Goal: Check status: Check status

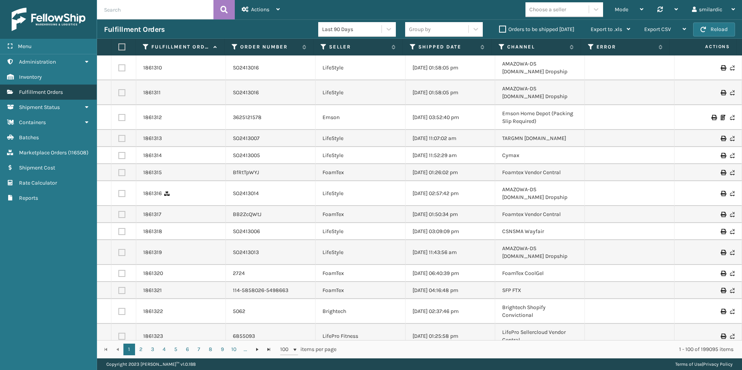
click at [59, 94] on span "Fulfillment Orders" at bounding box center [41, 92] width 44 height 7
click at [54, 153] on span "Marketplace Orders" at bounding box center [43, 152] width 48 height 7
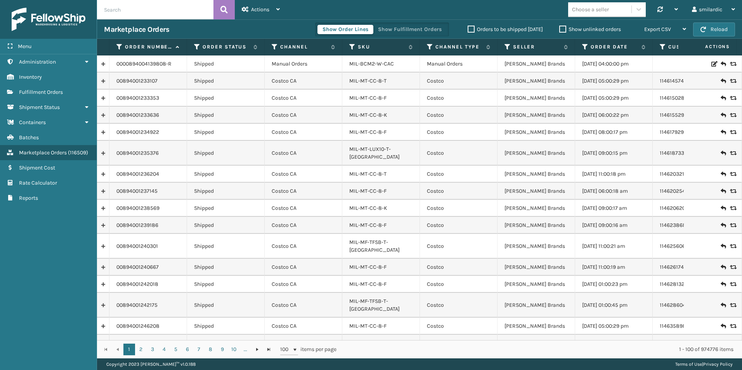
click at [141, 12] on input "text" at bounding box center [155, 9] width 116 height 19
paste input "SO2441825"
click at [223, 10] on icon at bounding box center [223, 10] width 7 height 12
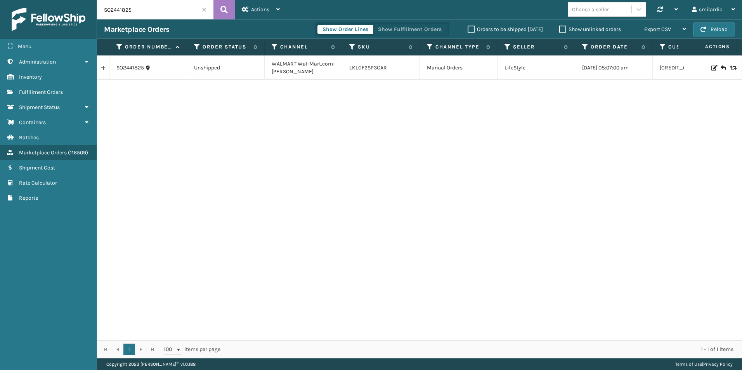
click at [142, 9] on input "SO2441825" at bounding box center [155, 9] width 116 height 19
paste input "780"
type input "SO2441780"
click at [226, 8] on icon at bounding box center [223, 10] width 7 height 12
click at [169, 10] on input "SO2441780" at bounding box center [155, 9] width 116 height 19
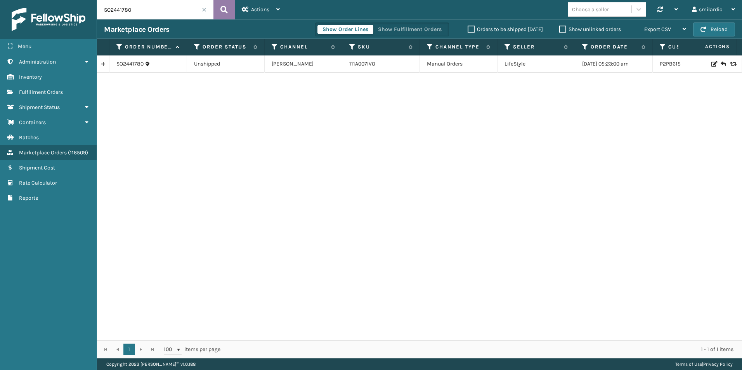
paste input "63"
click at [229, 13] on button at bounding box center [224, 9] width 21 height 19
click at [172, 7] on input "SO2441763" at bounding box center [155, 9] width 116 height 19
paste input "84"
click at [227, 12] on icon at bounding box center [223, 10] width 7 height 12
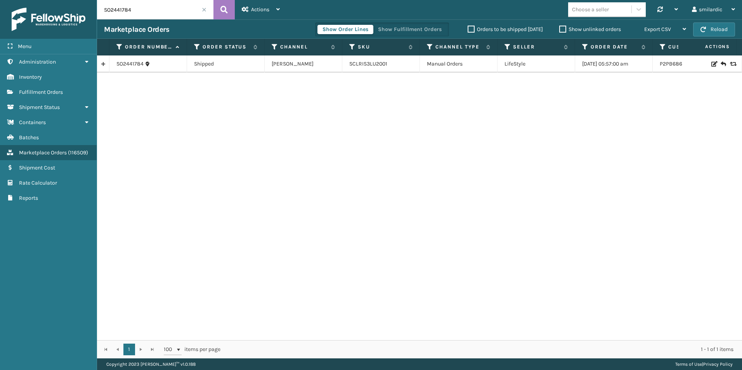
click at [170, 9] on input "SO2441784" at bounding box center [155, 9] width 116 height 19
paste input "63"
click at [226, 13] on icon at bounding box center [223, 10] width 7 height 12
click at [182, 14] on input "SO2441763" at bounding box center [155, 9] width 116 height 19
paste input "504"
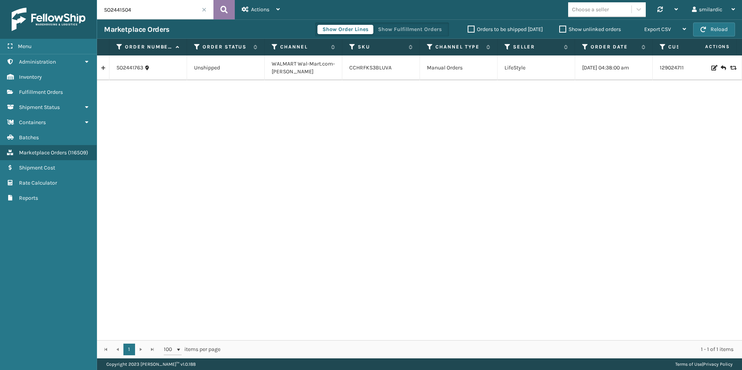
click at [225, 9] on icon at bounding box center [223, 10] width 7 height 12
click at [154, 10] on input "SO2441504" at bounding box center [155, 9] width 116 height 19
paste input "LTL.SS44270"
click at [228, 12] on button at bounding box center [224, 9] width 21 height 19
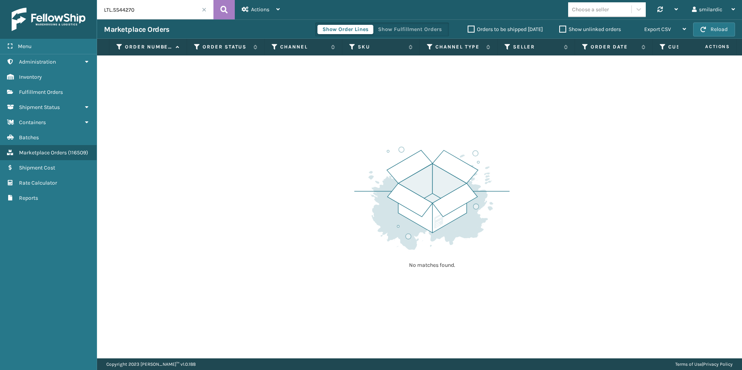
click at [139, 10] on input "LTL.SS44270" at bounding box center [155, 9] width 116 height 19
click at [228, 11] on button at bounding box center [224, 9] width 21 height 19
click at [140, 11] on input "LTL.SS44270" at bounding box center [155, 9] width 116 height 19
paste input "111-6153845-7578666"
click at [230, 7] on button at bounding box center [224, 9] width 21 height 19
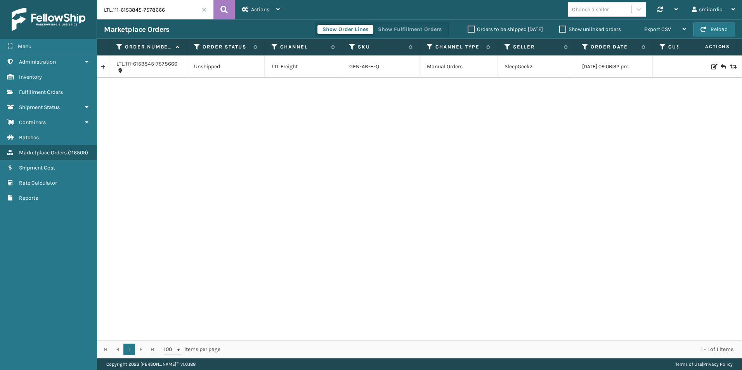
click at [172, 9] on input "LTL.111-6153845-7578666" at bounding box center [155, 9] width 116 height 19
paste input "3-5224428-6929805"
click at [222, 14] on icon at bounding box center [223, 10] width 7 height 12
click at [179, 10] on input "LTL.113-5224428-6929805" at bounding box center [155, 9] width 116 height 19
paste input "SS4431"
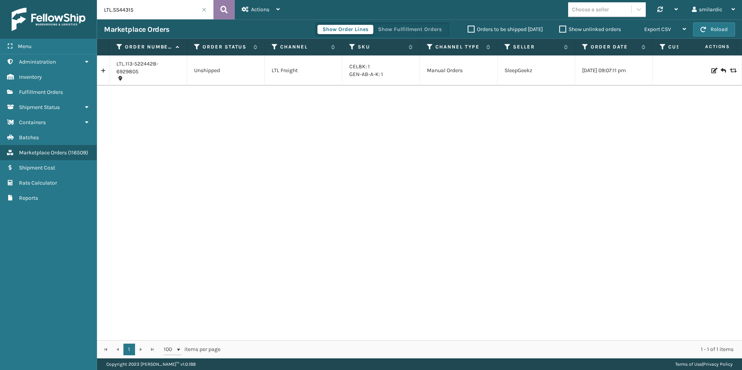
click at [220, 11] on button at bounding box center [224, 9] width 21 height 19
click at [146, 9] on input "LTL.SS44315" at bounding box center [155, 9] width 116 height 19
paste input "113-9205323-0434666"
click at [229, 12] on button at bounding box center [224, 9] width 21 height 19
click at [162, 13] on input "LTL.113-9205323-0434666" at bounding box center [155, 9] width 116 height 19
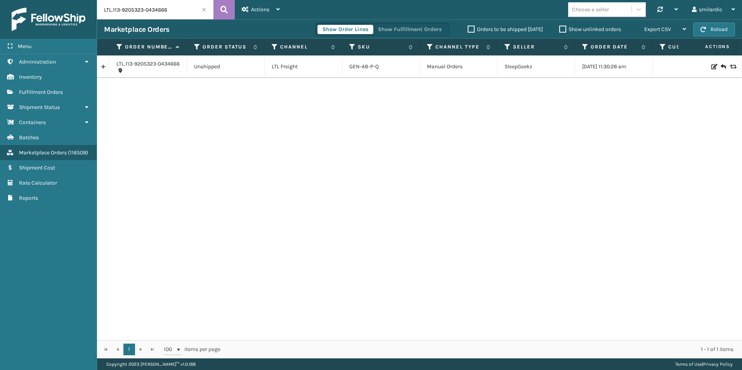
paste input "4-9588533-0197864"
click at [226, 14] on icon at bounding box center [223, 10] width 7 height 12
click at [172, 9] on input "LTL.114-9588533-0197864" at bounding box center [155, 9] width 116 height 19
paste input "2329791-1564211"
click at [225, 12] on icon at bounding box center [223, 10] width 7 height 12
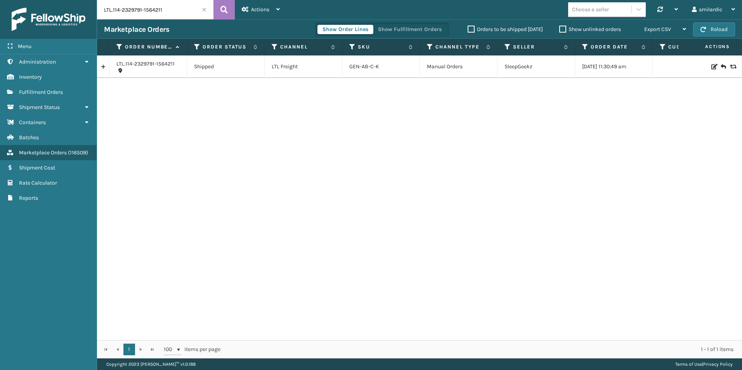
click at [180, 5] on input "LTL.114-2329791-1564211" at bounding box center [155, 9] width 116 height 19
paste input "SS44270"
click at [229, 12] on button at bounding box center [224, 9] width 21 height 19
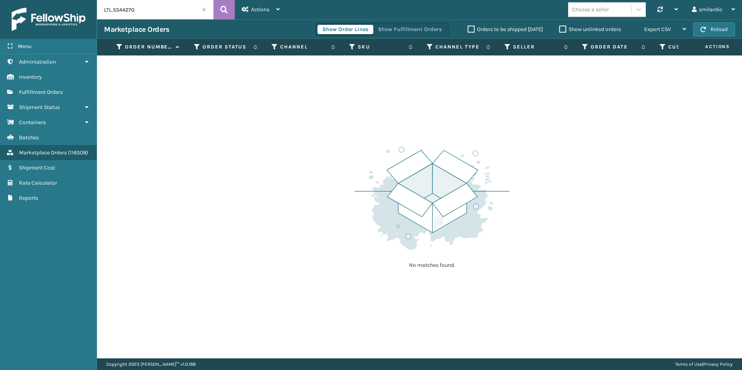
click at [174, 9] on input "LTL.SS44270" at bounding box center [155, 9] width 116 height 19
paste input "68"
click at [225, 9] on icon at bounding box center [223, 10] width 7 height 12
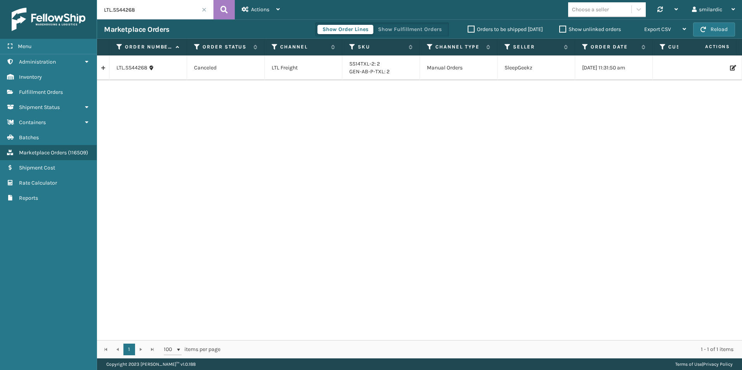
click at [167, 15] on input "LTL.SS44268" at bounding box center [155, 9] width 116 height 19
paste input "7"
type input "LTL.SS44267"
click at [225, 12] on icon at bounding box center [223, 10] width 7 height 12
